Goal: Register for event/course

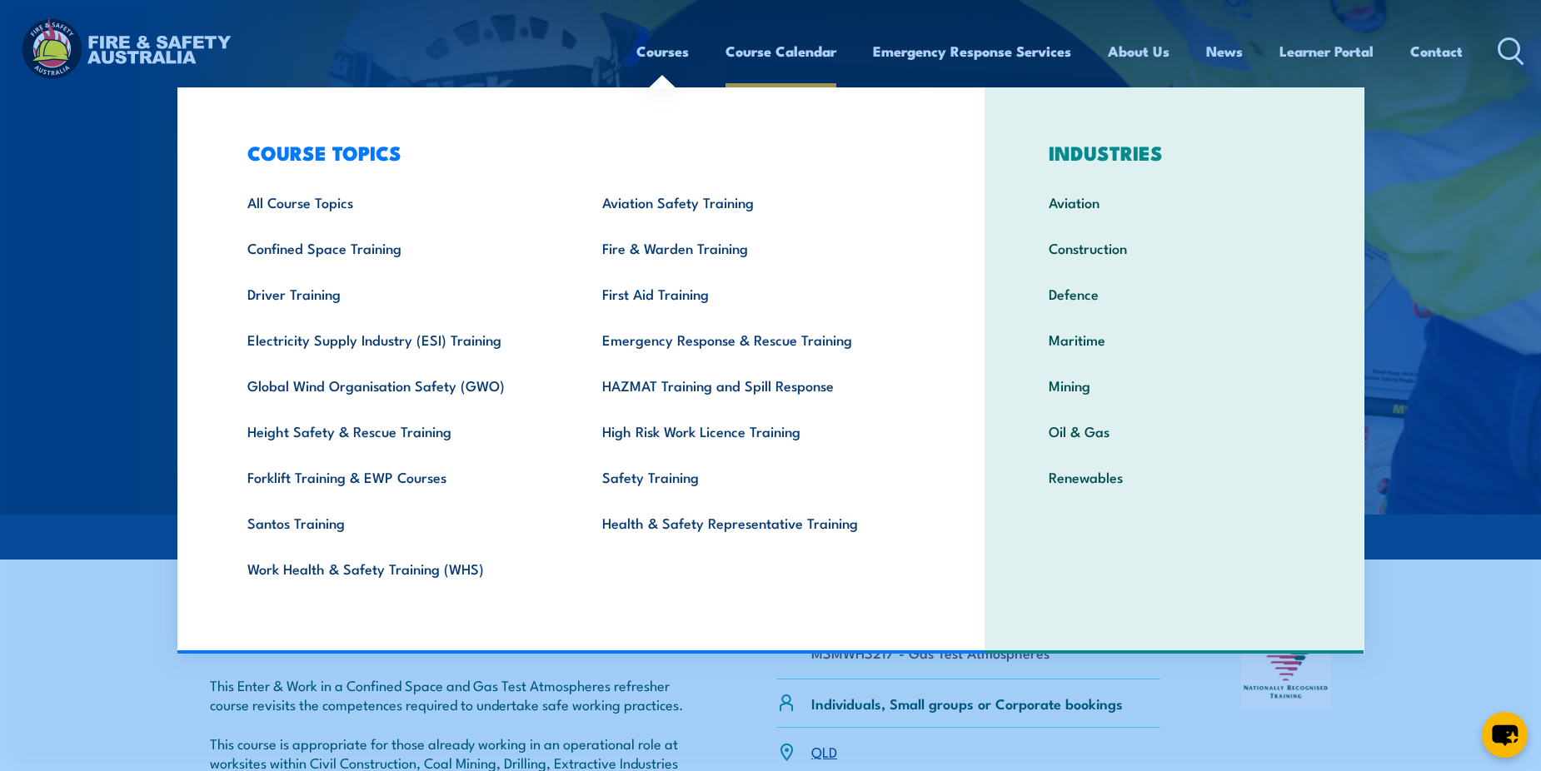
click at [801, 50] on link "Course Calendar" at bounding box center [780, 51] width 111 height 44
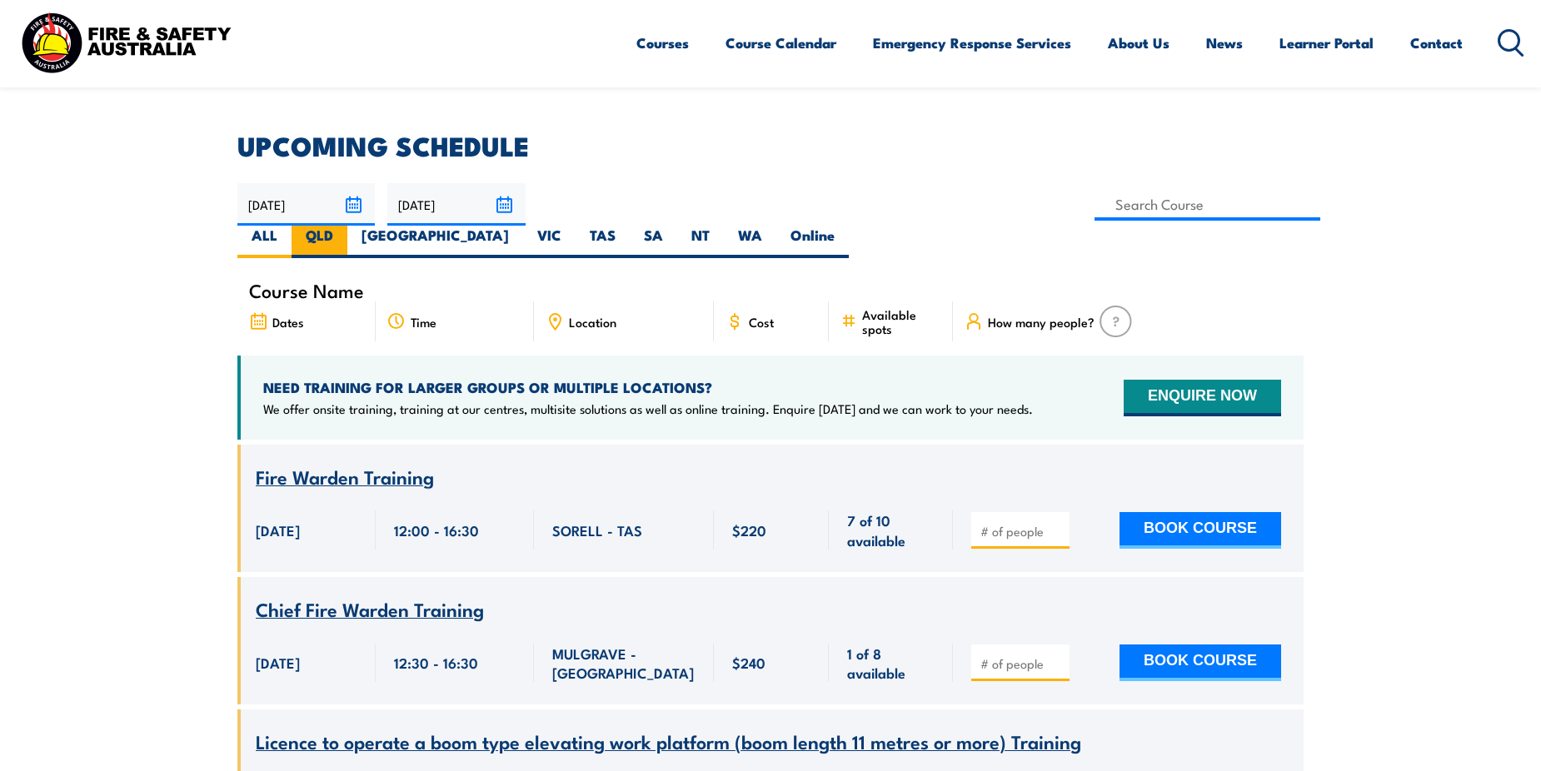
click at [347, 226] on label "QLD" at bounding box center [319, 242] width 56 height 32
click at [344, 226] on input "QLD" at bounding box center [338, 231] width 11 height 11
radio input "true"
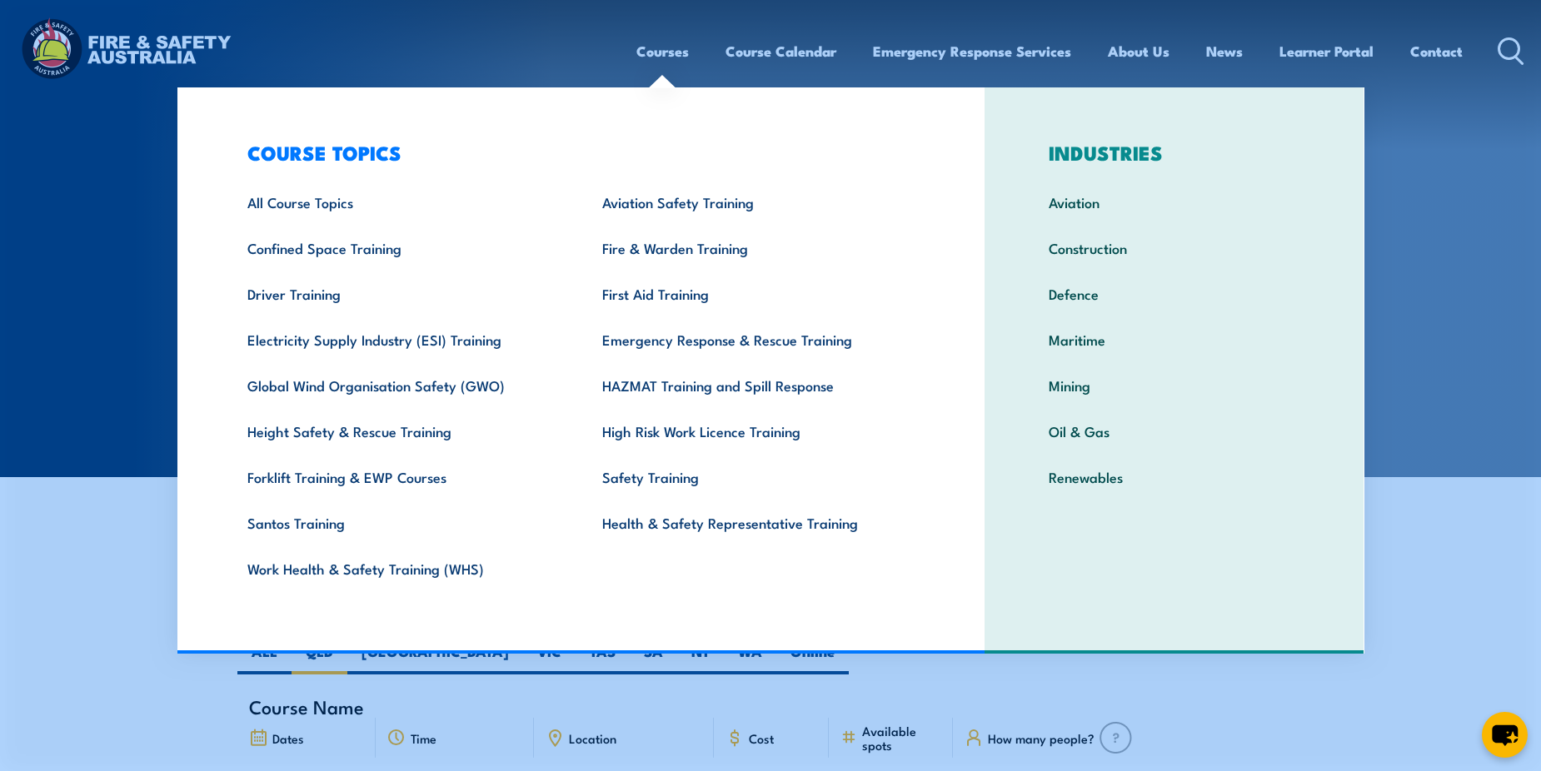
click at [656, 53] on link "Courses" at bounding box center [662, 51] width 52 height 44
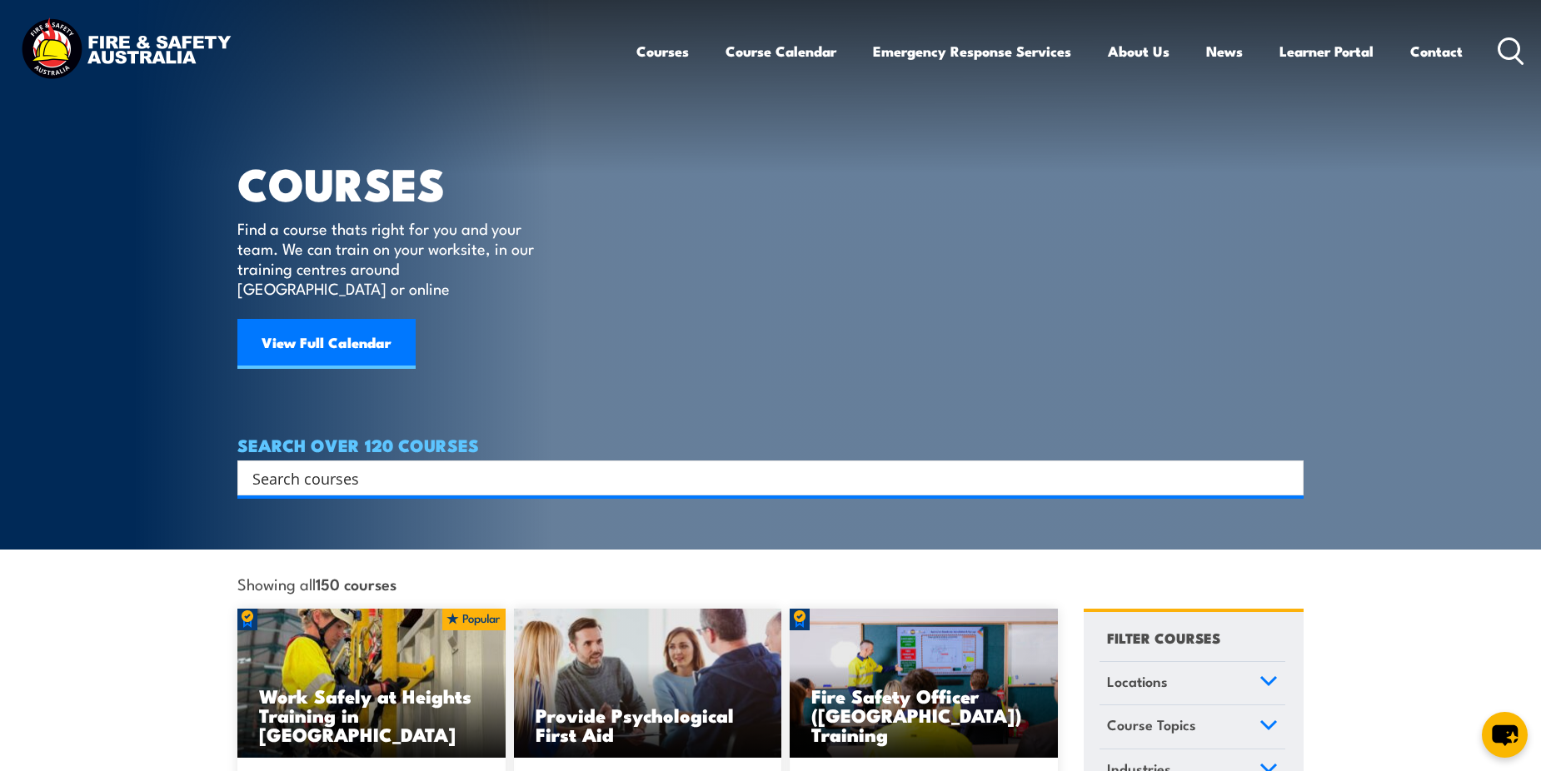
click at [647, 466] on input "Search input" at bounding box center [759, 478] width 1014 height 25
type input "gas"
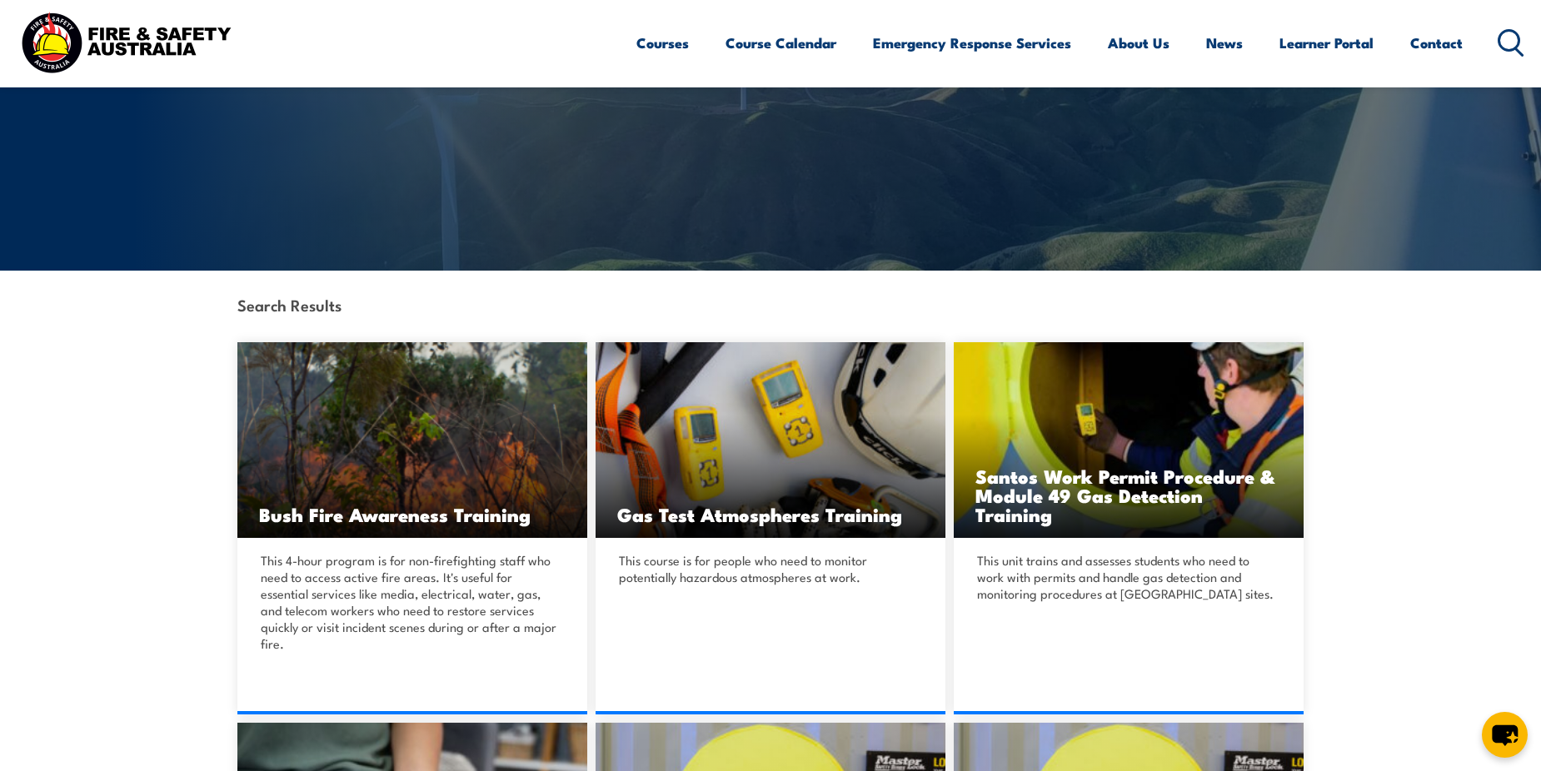
scroll to position [250, 0]
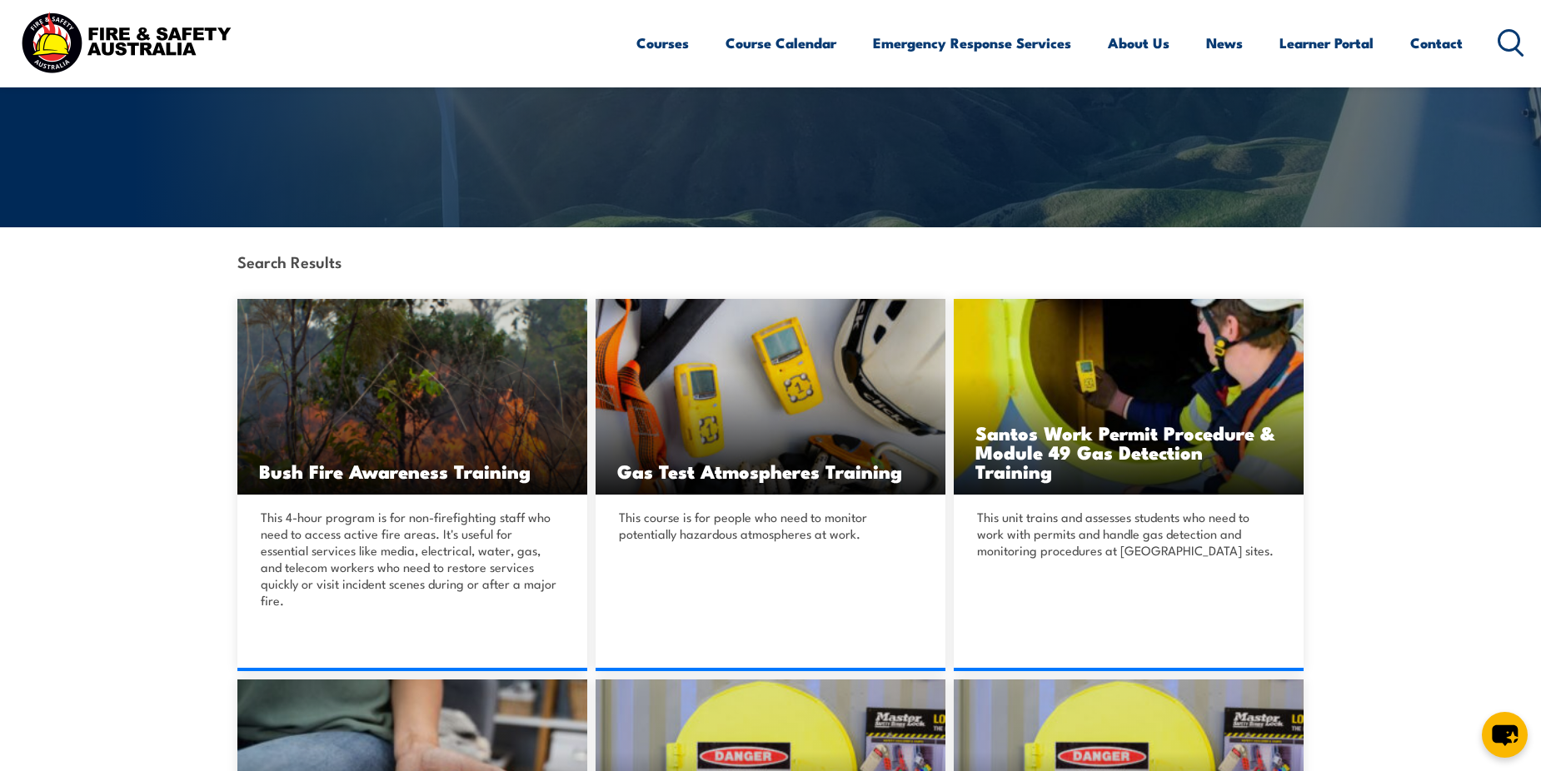
click at [647, 455] on img at bounding box center [770, 397] width 350 height 196
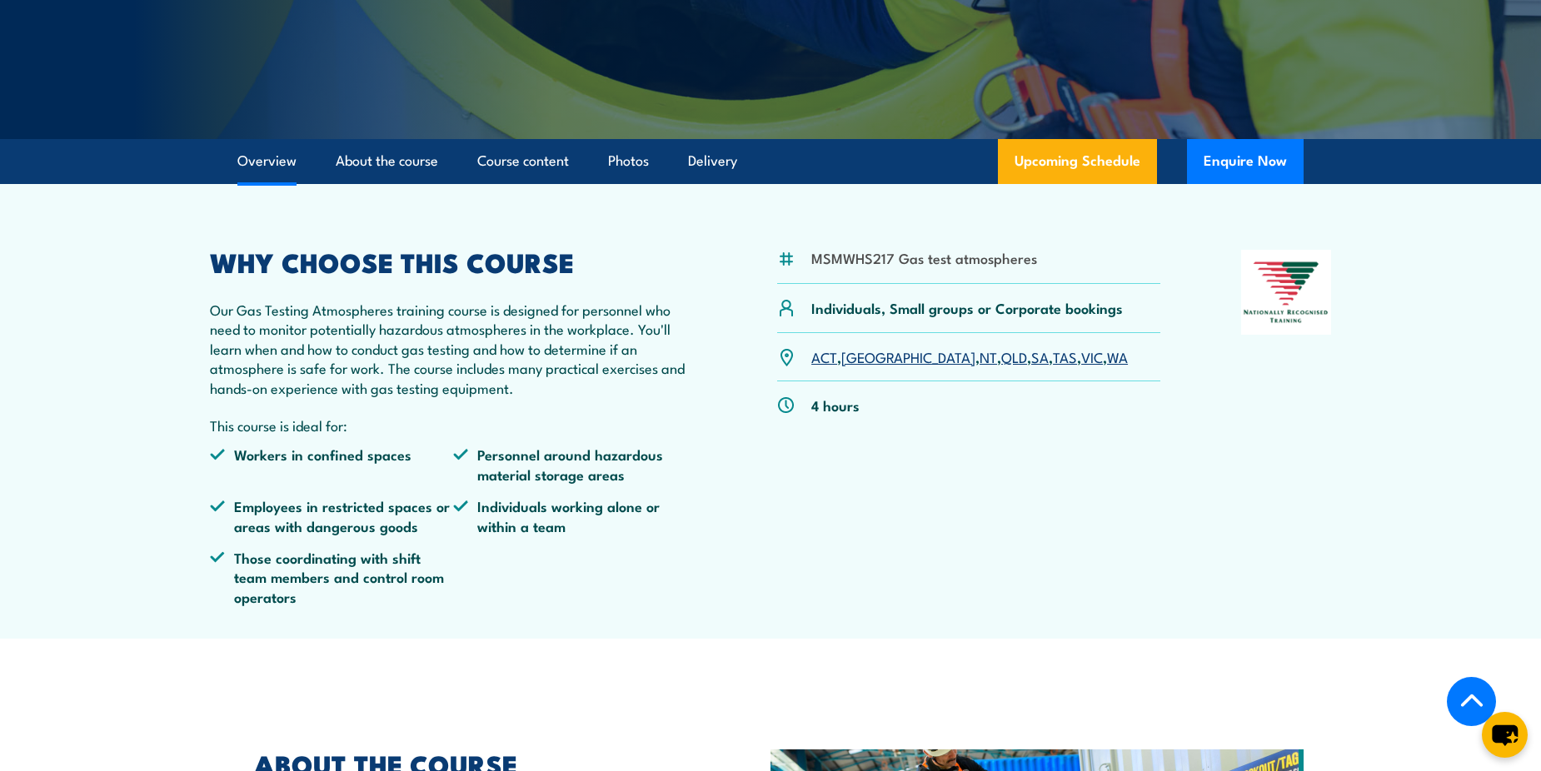
scroll to position [250, 0]
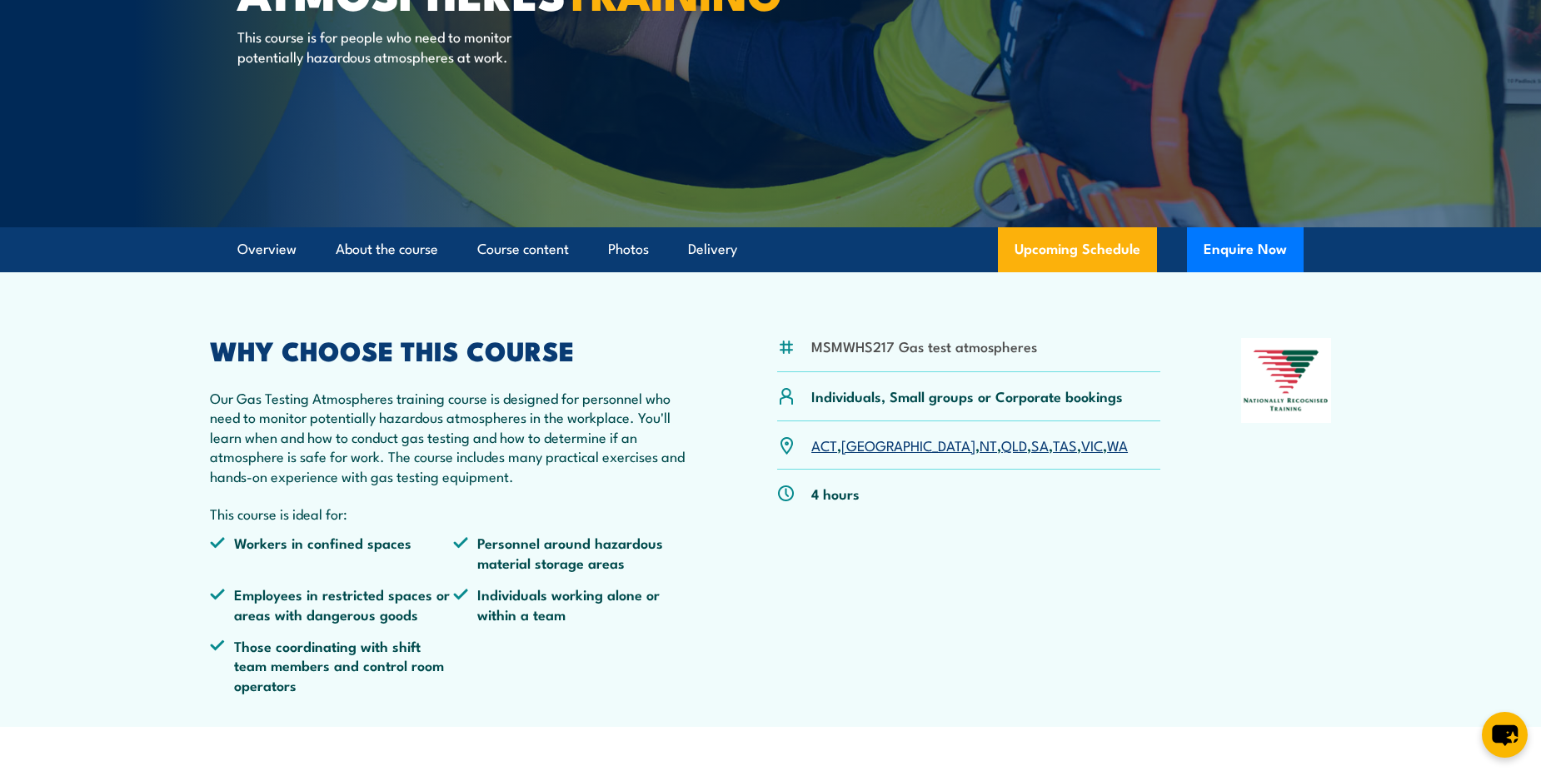
click at [1001, 448] on link "QLD" at bounding box center [1014, 445] width 26 height 20
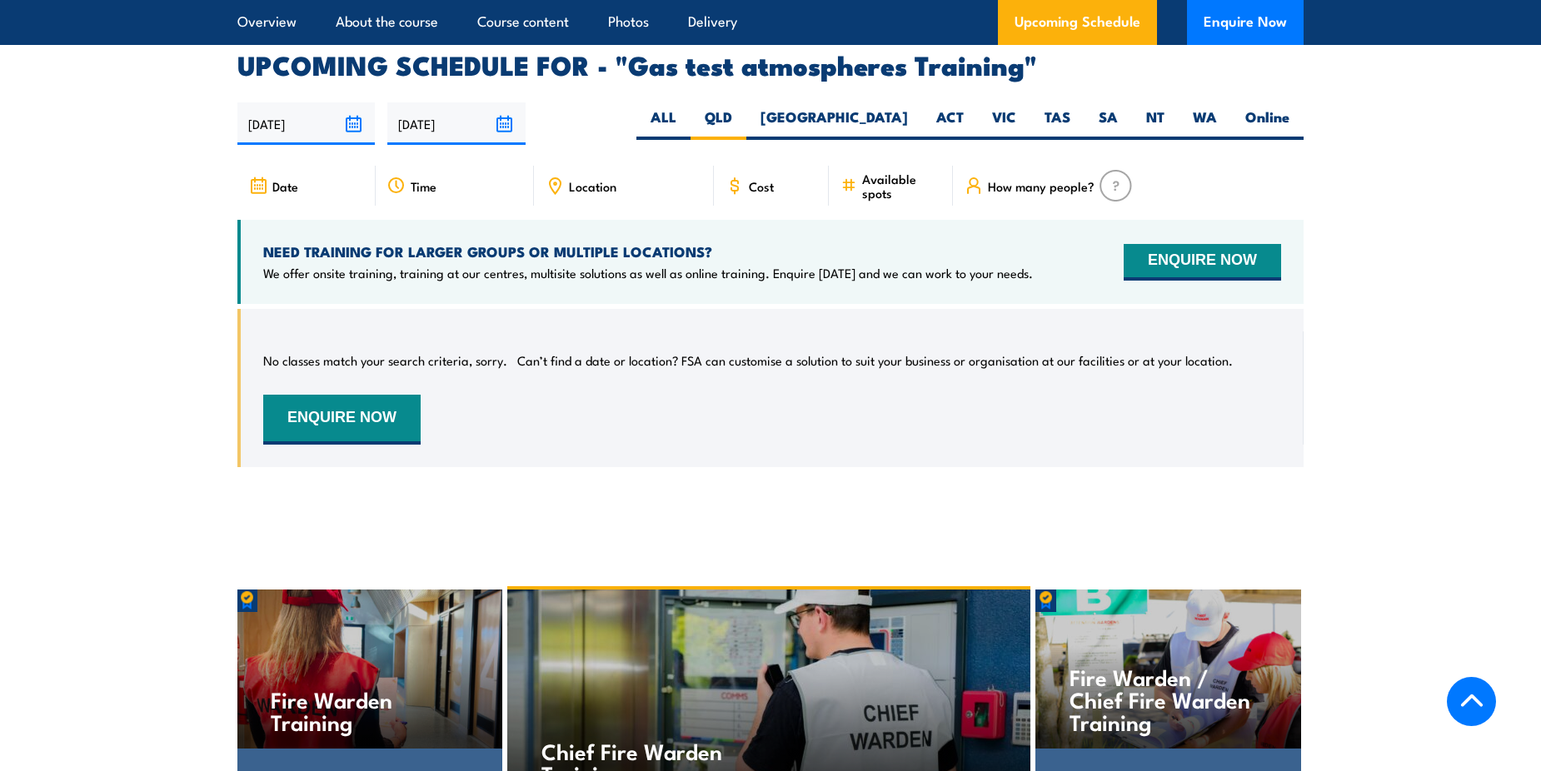
scroll to position [2760, 0]
